Goal: Task Accomplishment & Management: Complete application form

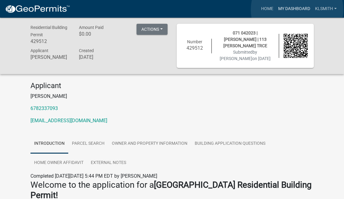
click at [297, 10] on link "My Dashboard" at bounding box center [293, 9] width 37 height 12
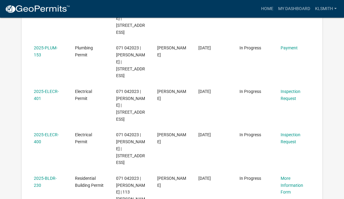
scroll to position [160, 0]
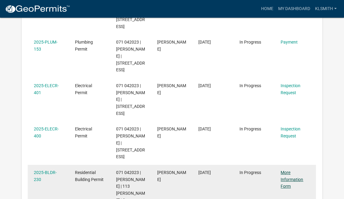
click at [288, 170] on link "More Information Form" at bounding box center [291, 179] width 23 height 19
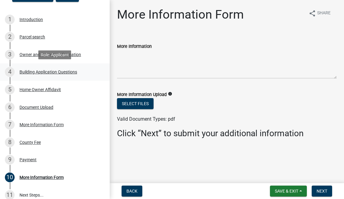
scroll to position [80, 0]
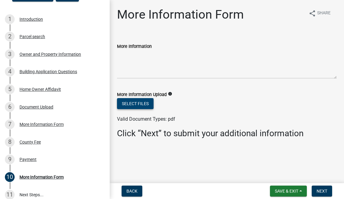
click at [134, 103] on button "Select files" at bounding box center [135, 103] width 37 height 11
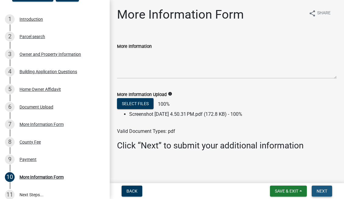
click at [324, 190] on span "Next" at bounding box center [321, 190] width 11 height 5
click at [298, 191] on span "Save & Exit" at bounding box center [286, 190] width 23 height 5
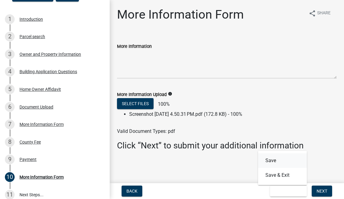
click at [272, 160] on button "Save" at bounding box center [282, 160] width 49 height 15
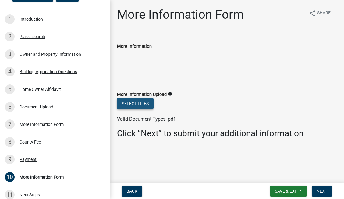
click at [139, 100] on button "Select files" at bounding box center [135, 103] width 37 height 11
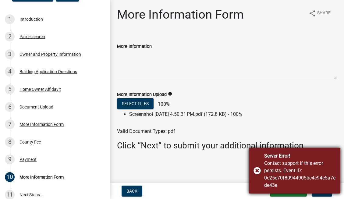
click at [257, 171] on div "Server Error! Contact support if this error persists. Event ID: 0c25e70f8094490…" at bounding box center [294, 171] width 91 height 46
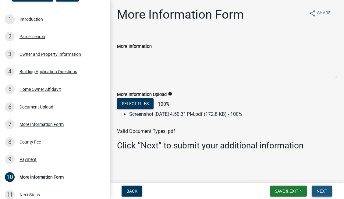
click at [324, 192] on span "Next" at bounding box center [321, 190] width 11 height 5
click at [322, 189] on span "Next" at bounding box center [321, 190] width 11 height 5
click at [34, 110] on div "6 Document Upload" at bounding box center [52, 107] width 95 height 10
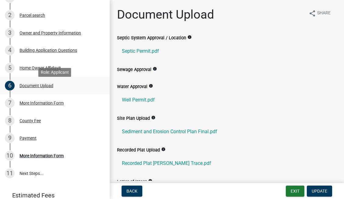
scroll to position [103, 0]
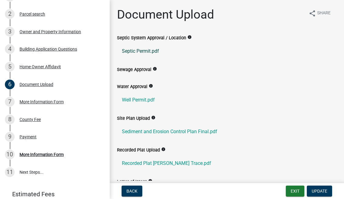
click at [140, 53] on link "Septic Permit.pdf" at bounding box center [226, 51] width 219 height 15
